Goal: Transaction & Acquisition: Download file/media

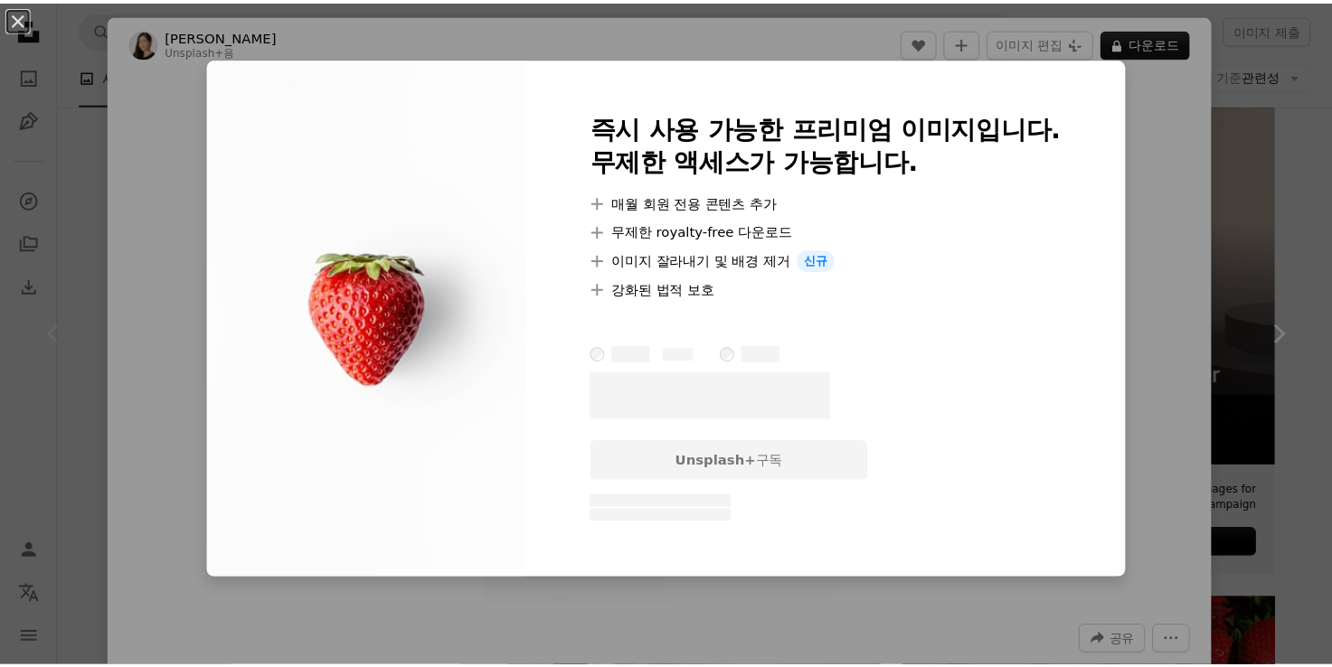
scroll to position [181, 0]
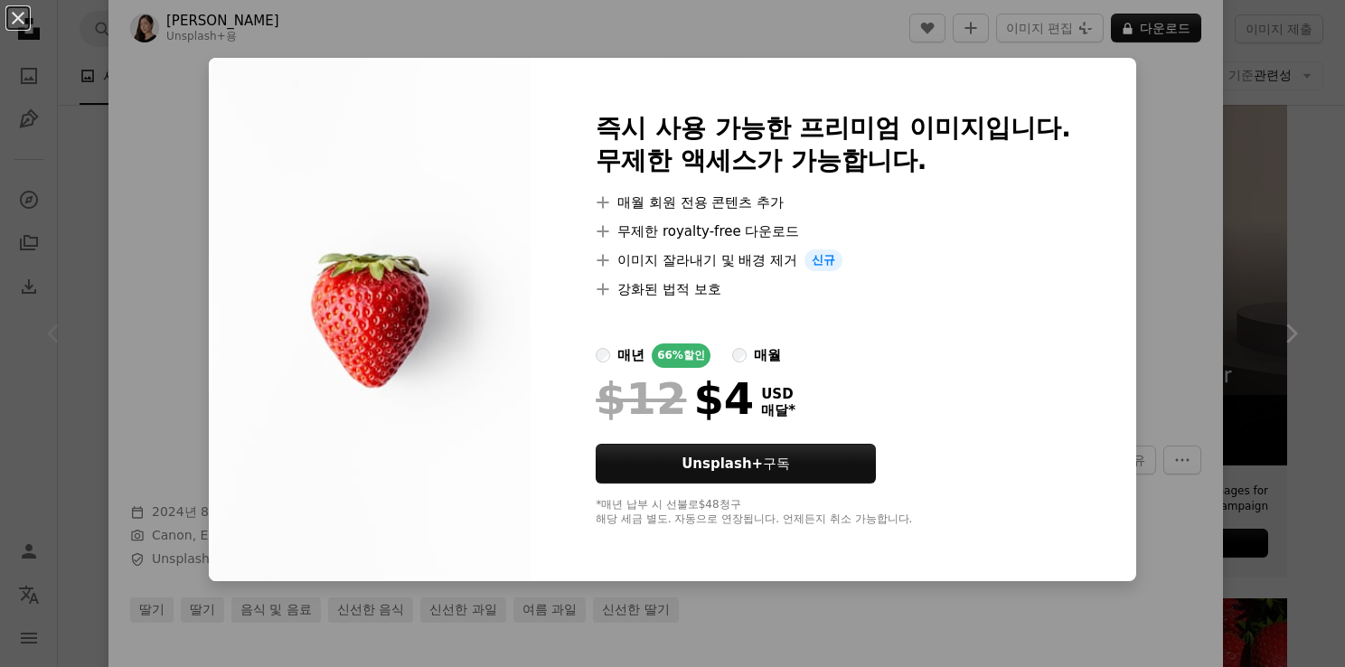
click at [1151, 99] on div "An X shape 즉시 사용 가능한 프리미엄 이미지입니다. 무제한 액세스가 가능합니다. A plus sign 매월 회원 전용 콘텐츠 추가 A…" at bounding box center [672, 333] width 1345 height 667
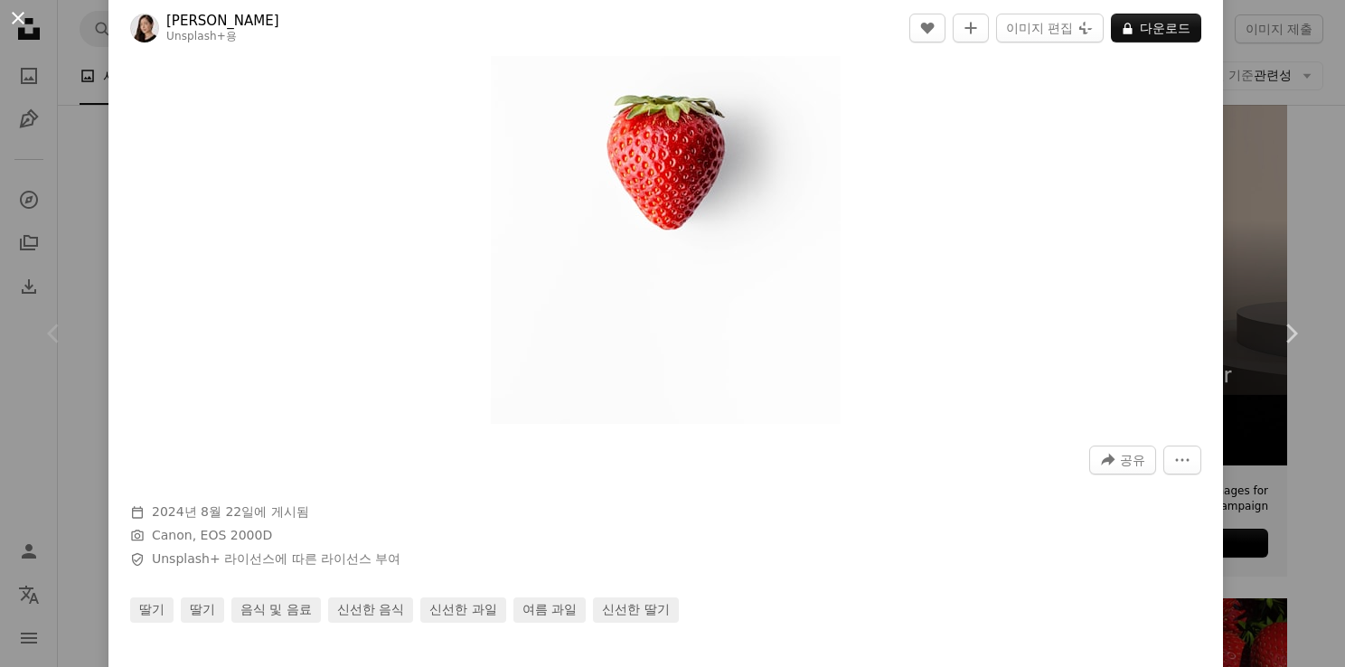
click at [26, 14] on button "An X shape" at bounding box center [18, 18] width 22 height 22
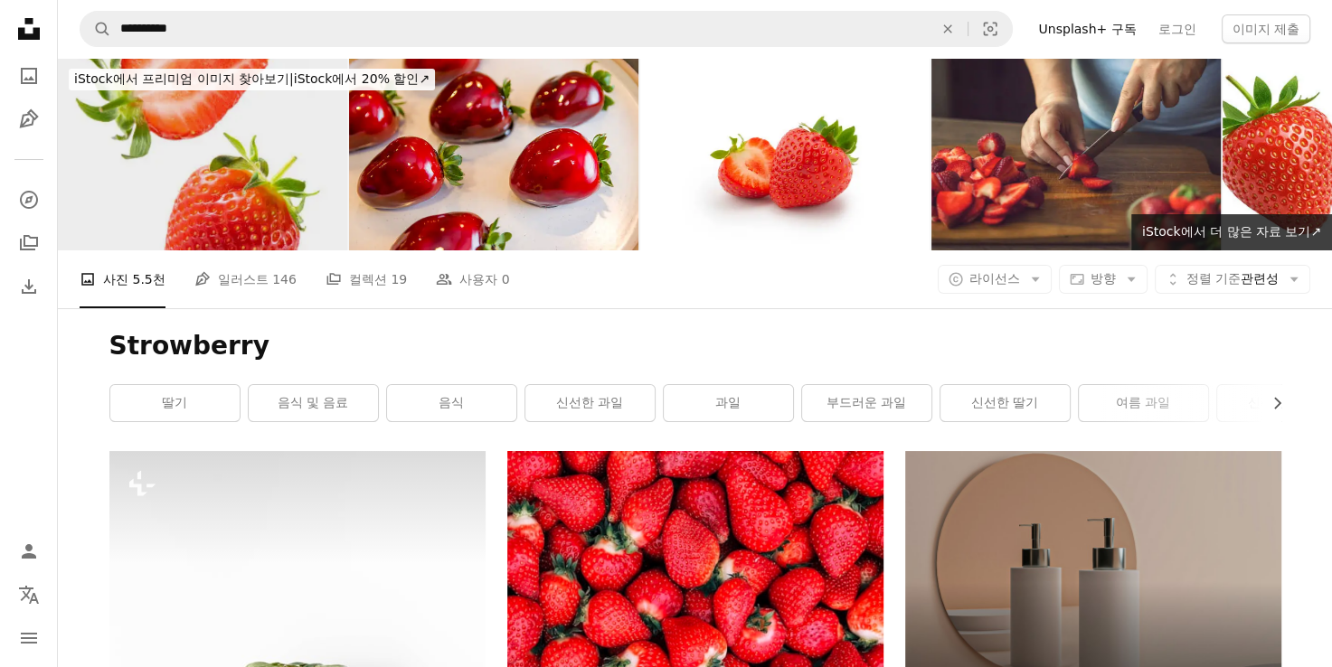
click at [200, 186] on img at bounding box center [202, 154] width 289 height 193
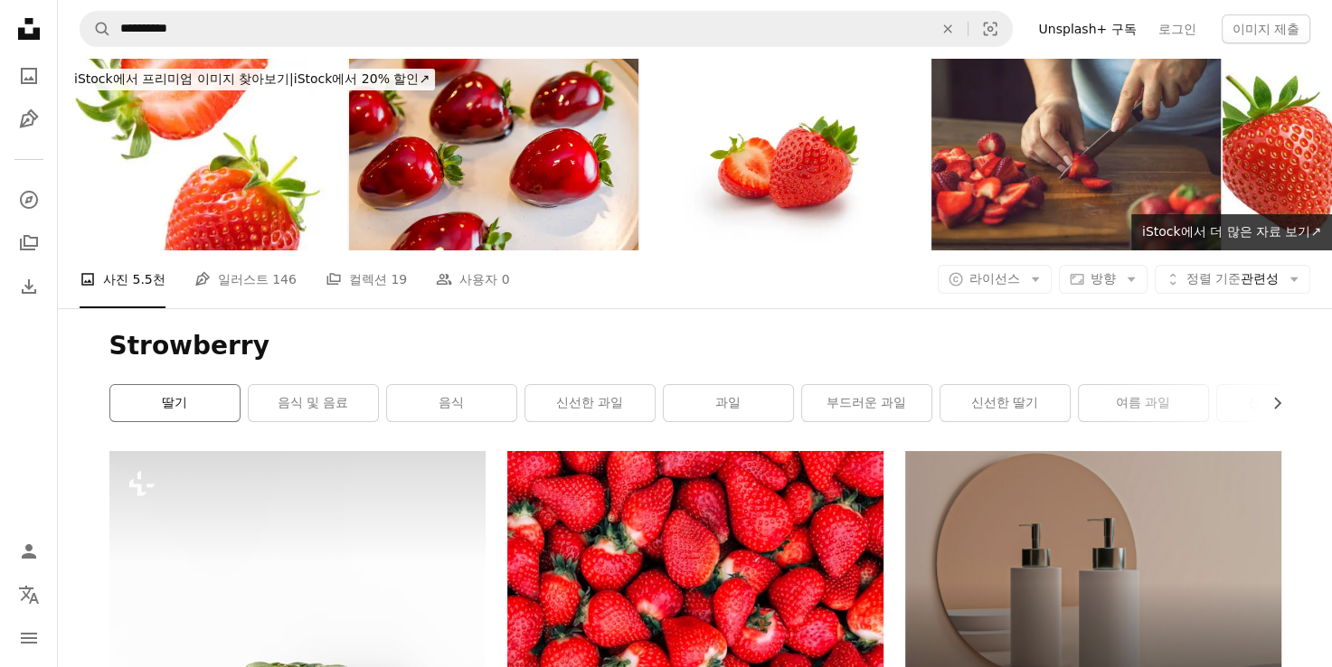
click at [153, 408] on link "딸기" at bounding box center [174, 403] width 129 height 36
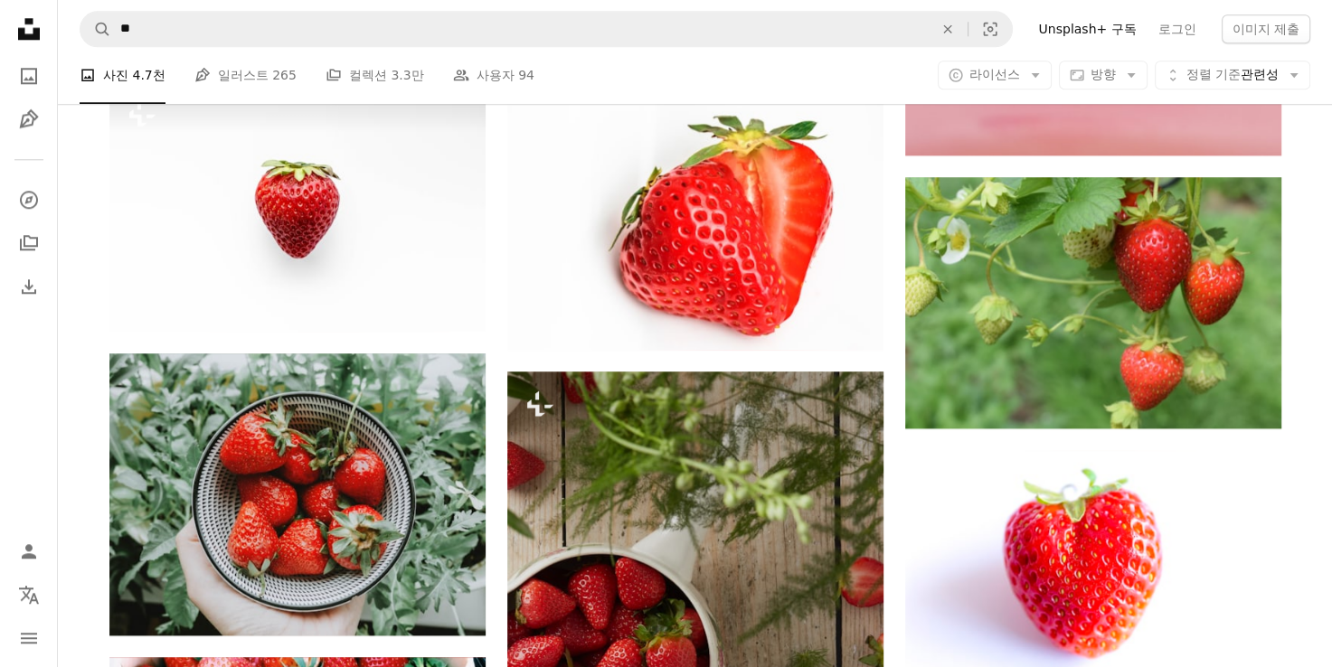
scroll to position [1899, 0]
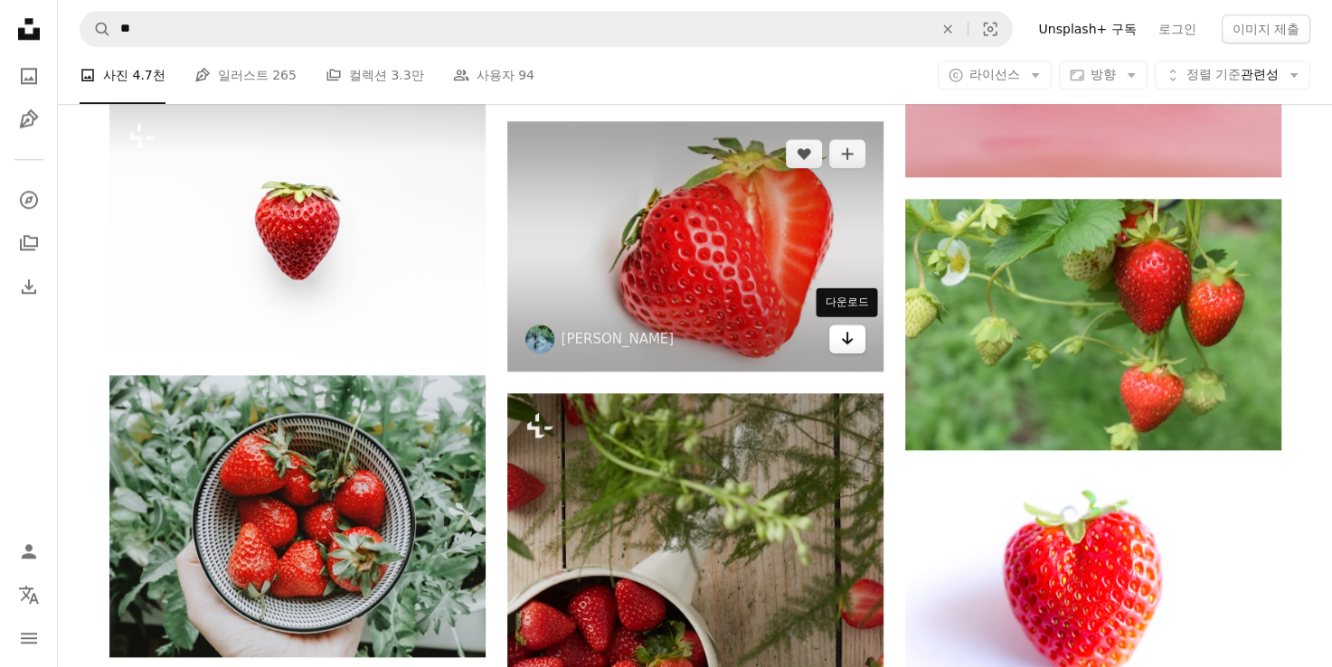
click at [852, 338] on icon "Arrow pointing down" at bounding box center [847, 338] width 14 height 22
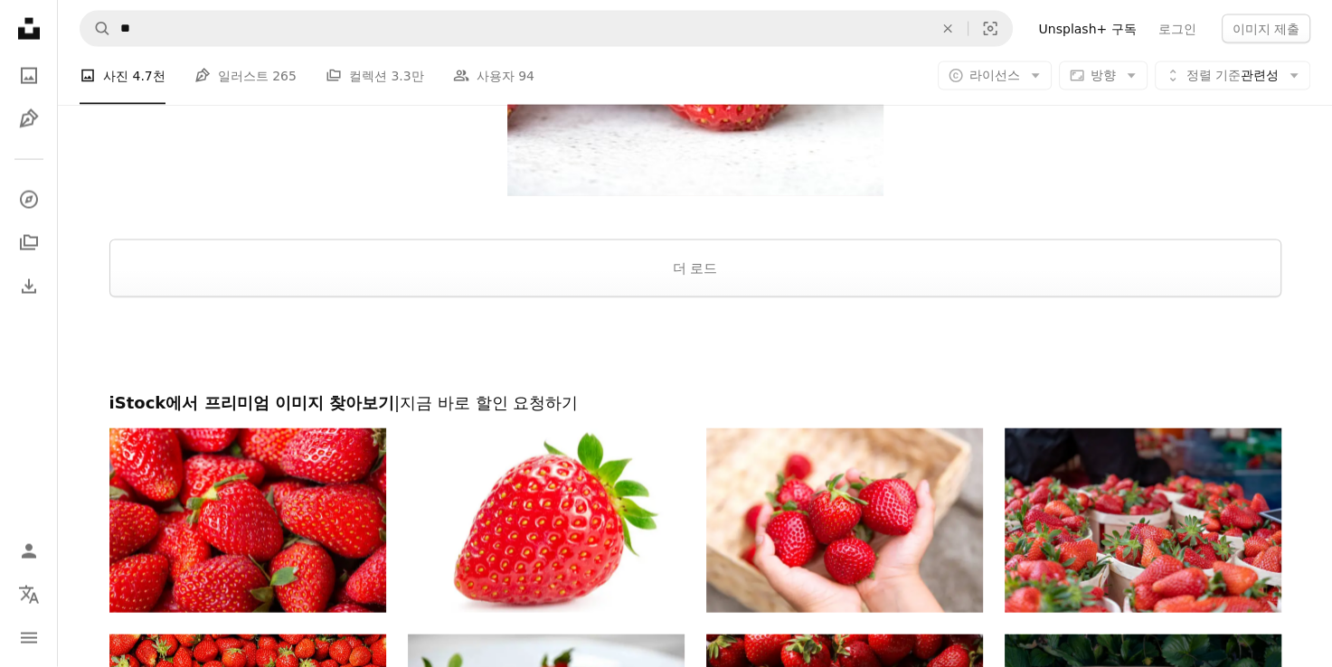
scroll to position [3829, 0]
